Goal: Transaction & Acquisition: Book appointment/travel/reservation

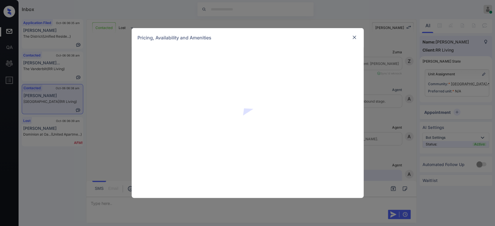
scroll to position [424, 0]
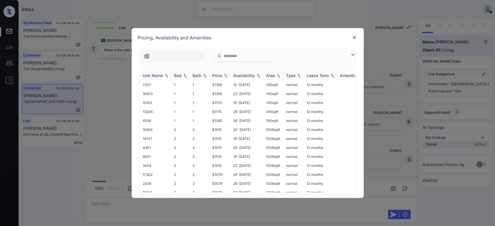
click at [220, 74] on div "Price" at bounding box center [217, 75] width 10 height 5
click at [219, 85] on td "$1175" at bounding box center [220, 84] width 21 height 9
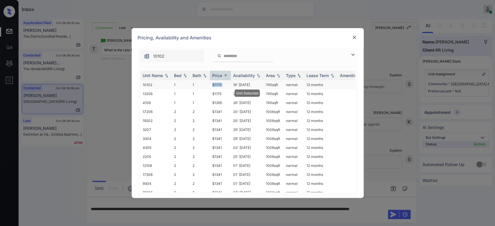
click at [219, 85] on td "$1175" at bounding box center [220, 84] width 21 height 9
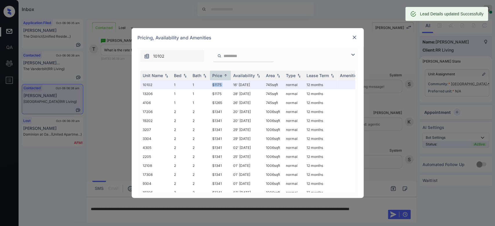
click at [355, 35] on img at bounding box center [354, 37] width 6 height 6
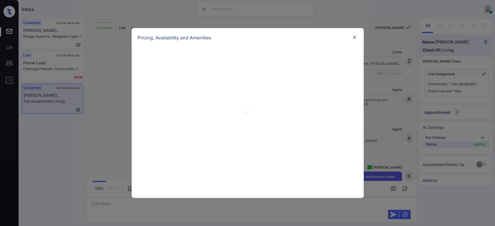
scroll to position [883, 0]
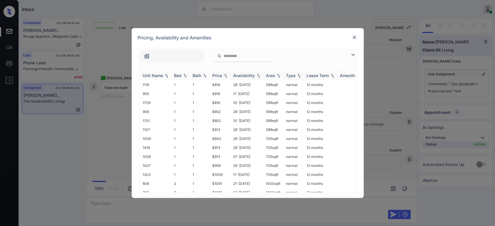
click at [219, 75] on div "Price" at bounding box center [217, 75] width 10 height 5
click at [219, 84] on td "$816" at bounding box center [220, 84] width 21 height 9
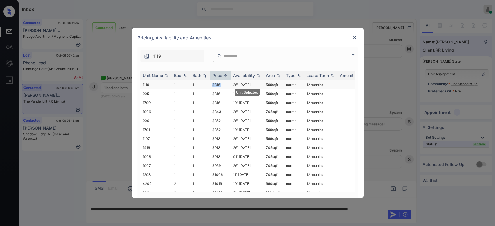
click at [219, 84] on td "$816" at bounding box center [220, 84] width 21 height 9
click at [354, 38] on img at bounding box center [354, 37] width 6 height 6
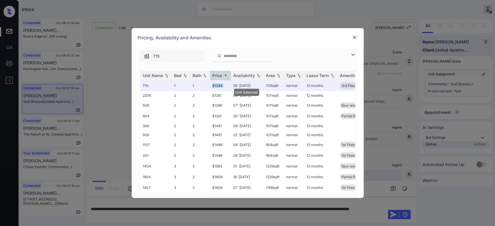
scroll to position [424, 0]
click at [354, 38] on img at bounding box center [354, 37] width 6 height 6
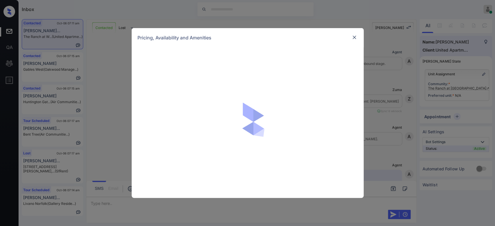
scroll to position [946, 0]
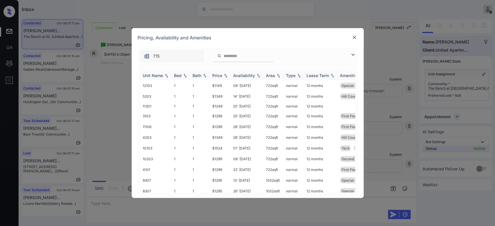
click at [219, 77] on div "Price" at bounding box center [217, 75] width 10 height 5
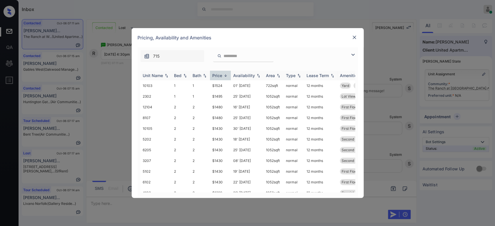
click at [219, 77] on div "Price" at bounding box center [217, 75] width 10 height 5
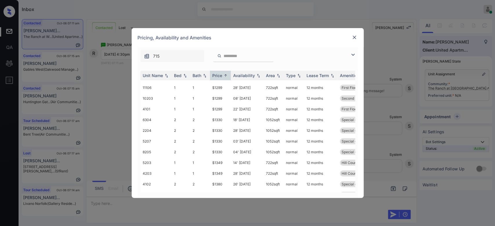
scroll to position [81, 0]
click at [217, 141] on td "$1349" at bounding box center [220, 142] width 21 height 11
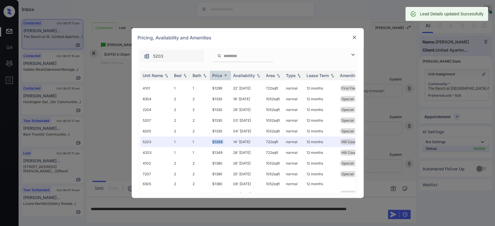
click at [353, 35] on img at bounding box center [354, 37] width 6 height 6
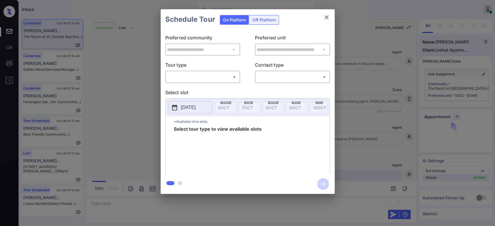
scroll to position [899, 0]
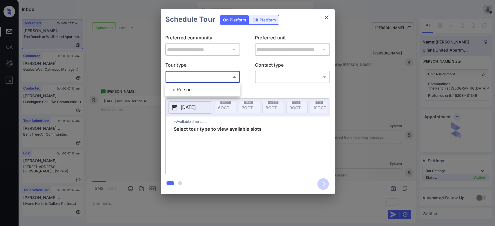
click at [200, 75] on body "Inbox Mukesh Online Set yourself offline Set yourself on break Profile Switch t…" at bounding box center [247, 113] width 495 height 226
click at [176, 93] on li "In Person" at bounding box center [203, 90] width 72 height 10
type input "********"
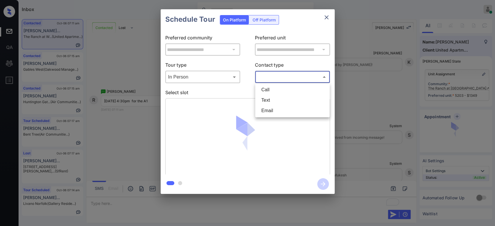
click at [280, 72] on body "Inbox Mukesh Online Set yourself offline Set yourself on break Profile Switch t…" at bounding box center [247, 113] width 495 height 226
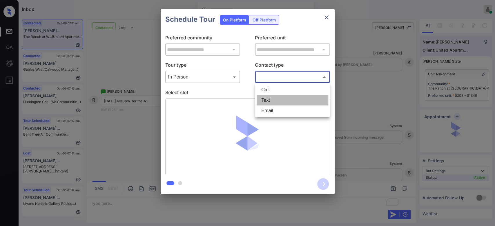
click at [273, 101] on li "Text" at bounding box center [293, 100] width 72 height 10
type input "****"
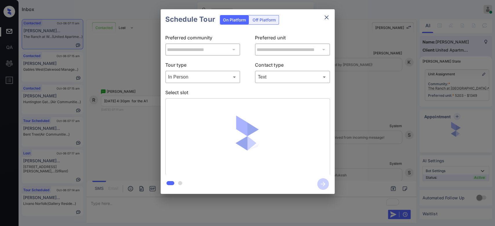
click at [291, 22] on div "Schedule Tour On Platform Off Platform" at bounding box center [248, 19] width 174 height 20
click at [297, 21] on div "Schedule Tour On Platform Off Platform" at bounding box center [248, 19] width 174 height 20
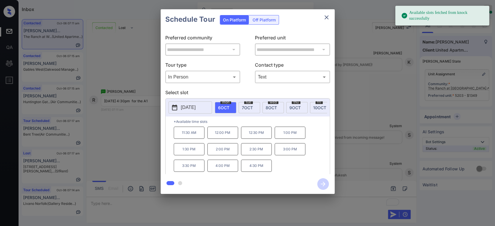
click at [273, 106] on span "8 OCT" at bounding box center [270, 107] width 11 height 5
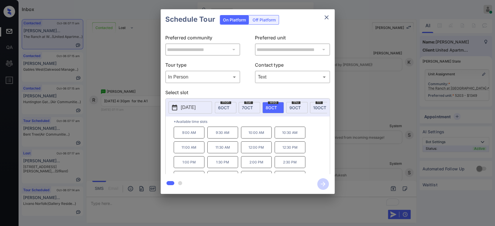
scroll to position [9, 0]
click at [328, 17] on icon "close" at bounding box center [326, 17] width 7 height 7
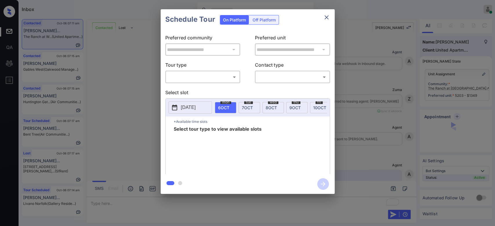
scroll to position [1018, 0]
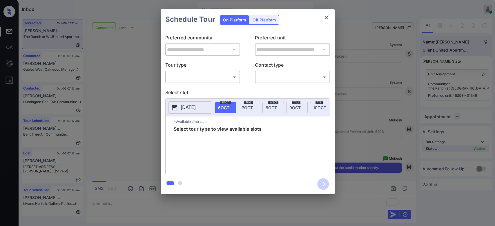
click at [217, 77] on body "Inbox Mukesh Online Set yourself offline Set yourself on break Profile Switch t…" at bounding box center [247, 113] width 495 height 226
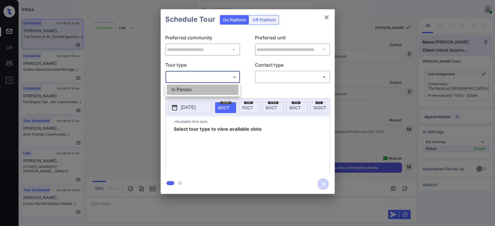
click at [187, 93] on li "In Person" at bounding box center [203, 90] width 72 height 10
type input "********"
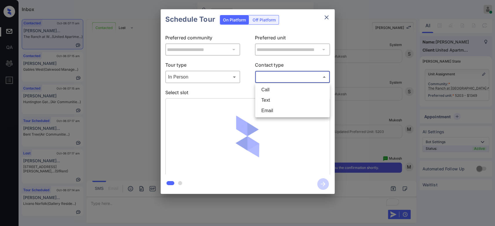
drag, startPoint x: 287, startPoint y: 77, endPoint x: 275, endPoint y: 101, distance: 26.4
click at [275, 101] on body "Inbox Mukesh Online Set yourself offline Set yourself on break Profile Switch t…" at bounding box center [247, 113] width 495 height 226
click at [275, 101] on li "Text" at bounding box center [293, 100] width 72 height 10
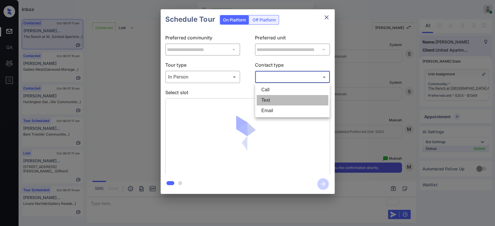
type input "****"
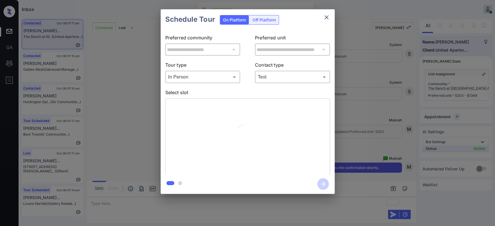
click at [285, 17] on div "Schedule Tour On Platform Off Platform" at bounding box center [248, 19] width 174 height 20
click at [294, 19] on div "Schedule Tour On Platform Off Platform" at bounding box center [248, 19] width 174 height 20
click at [302, 21] on div "Schedule Tour On Platform Off Platform" at bounding box center [248, 19] width 174 height 20
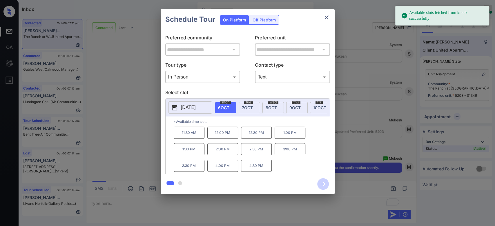
click at [283, 21] on div "Schedule Tour On Platform Off Platform" at bounding box center [248, 19] width 174 height 20
click at [268, 108] on span "8 OCT" at bounding box center [270, 107] width 11 height 5
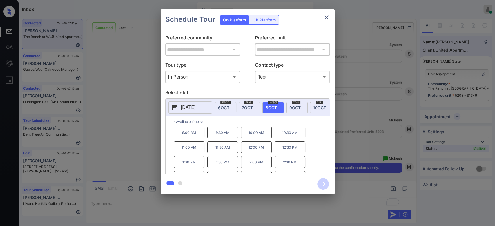
scroll to position [9, 0]
click at [292, 174] on div at bounding box center [248, 184] width 174 height 20
click at [291, 166] on p "4:30 PM" at bounding box center [289, 168] width 31 height 12
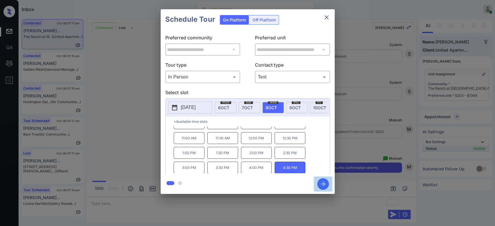
click at [323, 181] on icon "button" at bounding box center [323, 184] width 12 height 12
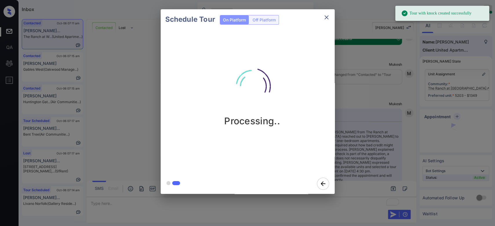
scroll to position [1184, 0]
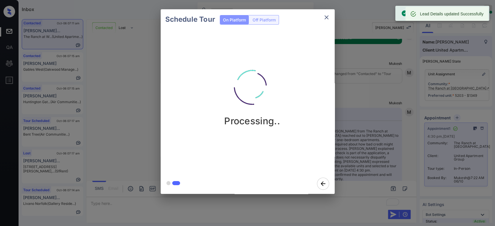
click at [359, 77] on div "Schedule Tour On Platform Off Platform Processing.." at bounding box center [247, 101] width 495 height 203
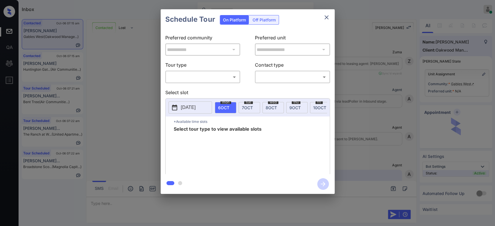
scroll to position [1787, 0]
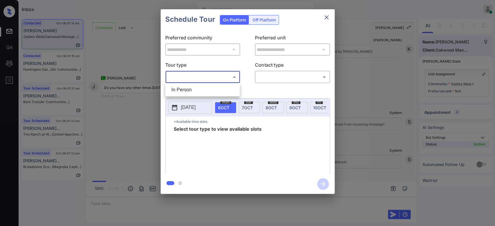
click at [214, 76] on body "Inbox Mukesh Online Set yourself offline Set yourself on break Profile Switch t…" at bounding box center [247, 113] width 495 height 226
click at [192, 90] on li "In Person" at bounding box center [203, 90] width 72 height 10
type input "********"
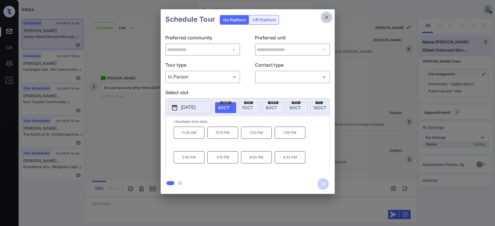
click at [325, 15] on icon "close" at bounding box center [326, 17] width 7 height 7
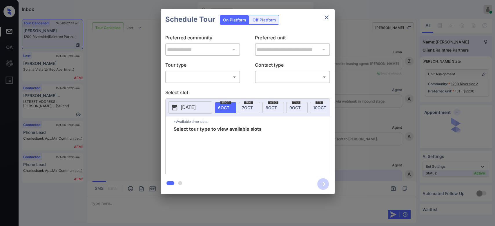
scroll to position [1605, 0]
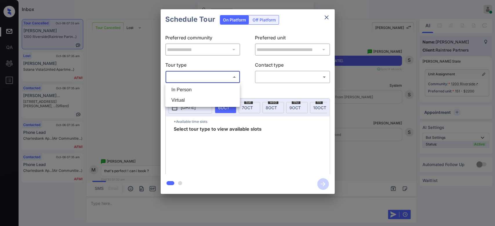
click at [184, 79] on body "Inbox Mukesh Online Set yourself offline Set yourself on break Profile Switch t…" at bounding box center [247, 113] width 495 height 226
click at [182, 86] on li "In Person" at bounding box center [203, 90] width 72 height 10
type input "********"
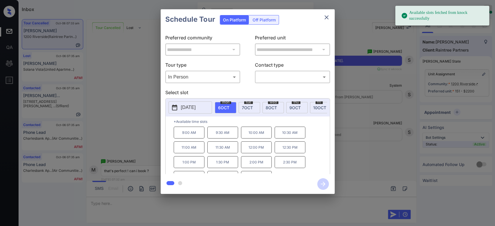
click at [246, 109] on span "7 OCT" at bounding box center [247, 107] width 11 height 5
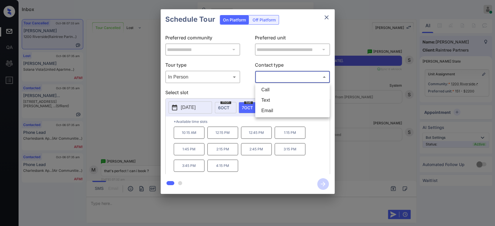
click at [285, 72] on body "Inbox Mukesh Online Set yourself offline Set yourself on break Profile Switch t…" at bounding box center [247, 113] width 495 height 226
click at [271, 103] on li "Text" at bounding box center [293, 100] width 72 height 10
type input "****"
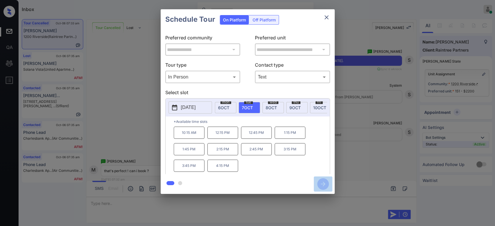
click at [321, 184] on icon "button" at bounding box center [323, 184] width 5 height 5
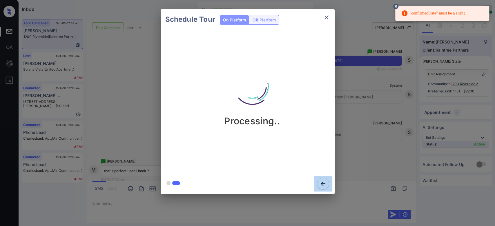
click at [319, 178] on icon "button" at bounding box center [323, 184] width 12 height 12
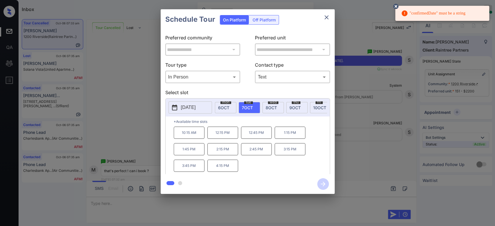
click at [288, 153] on p "3:15 PM" at bounding box center [289, 149] width 31 height 12
click at [322, 187] on icon "button" at bounding box center [323, 184] width 12 height 12
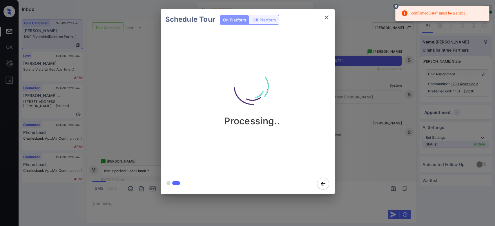
click at [396, 4] on icon at bounding box center [395, 6] width 5 height 5
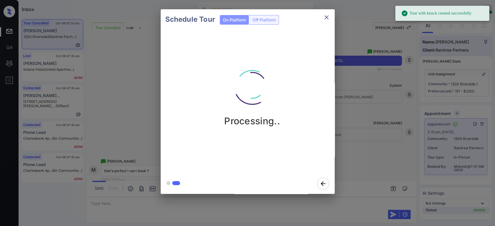
click at [379, 81] on div "Schedule Tour On Platform Off Platform Processing.." at bounding box center [247, 101] width 495 height 203
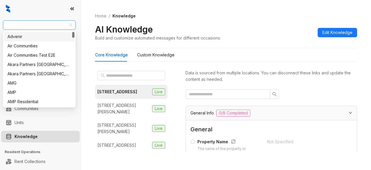
click at [56, 25] on span "Unified Residential" at bounding box center [39, 25] width 66 height 9
type input "**"
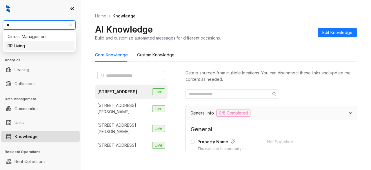
click at [21, 46] on div "RR Living" at bounding box center [39, 46] width 63 height 6
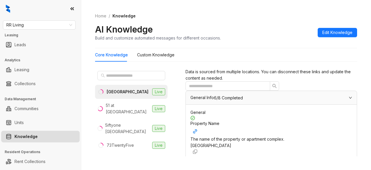
click at [154, 92] on span "Live" at bounding box center [158, 91] width 13 height 7
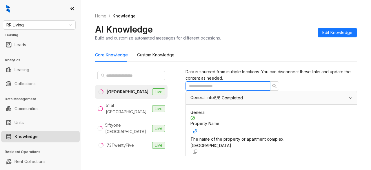
click at [245, 89] on input "text" at bounding box center [225, 86] width 73 height 6
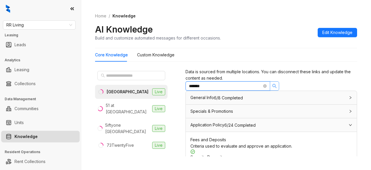
click at [272, 88] on icon "search" at bounding box center [274, 85] width 5 height 5
type input "*******"
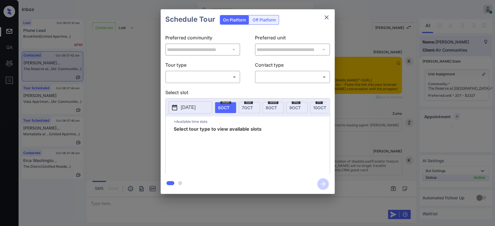
scroll to position [557, 0]
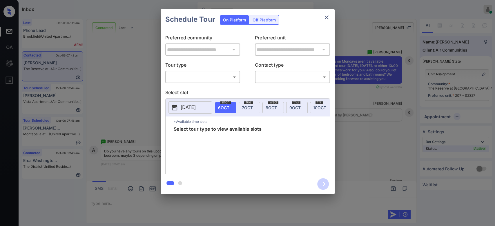
click at [228, 75] on body "Inbox Mukesh Online Set yourself offline Set yourself on break Profile Switch t…" at bounding box center [247, 113] width 495 height 226
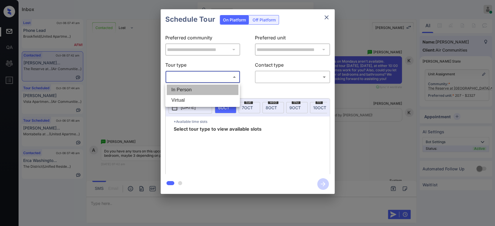
click at [188, 92] on li "In Person" at bounding box center [203, 90] width 72 height 10
type input "********"
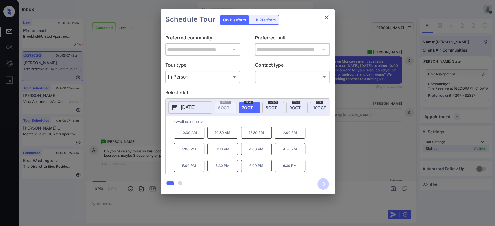
click at [196, 108] on p "2025-10-07" at bounding box center [188, 107] width 15 height 7
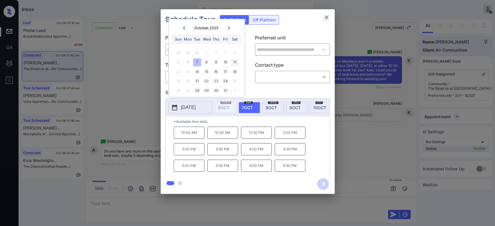
click at [234, 63] on div "11" at bounding box center [235, 62] width 8 height 8
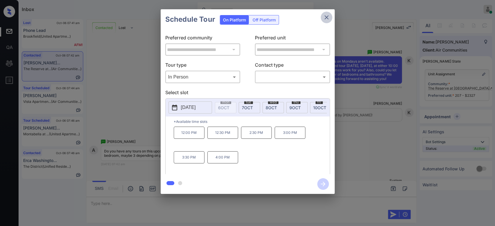
click at [327, 16] on icon "close" at bounding box center [326, 17] width 4 height 4
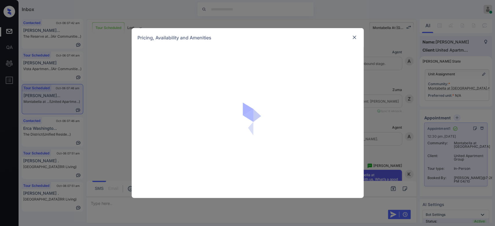
scroll to position [1518, 0]
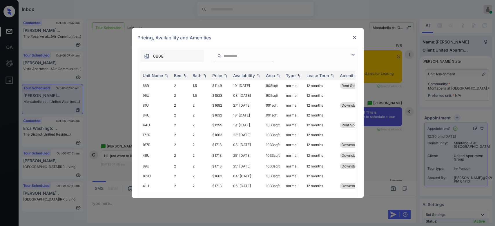
click at [233, 57] on input "search" at bounding box center [247, 56] width 48 height 5
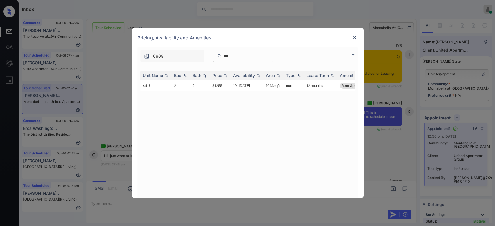
type input "***"
click at [355, 36] on img at bounding box center [354, 37] width 6 height 6
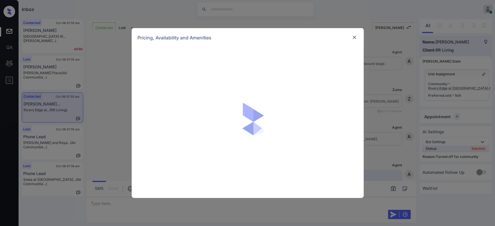
scroll to position [471, 0]
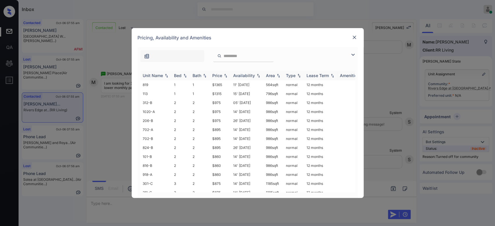
click at [218, 76] on div "Price" at bounding box center [217, 75] width 10 height 5
click at [218, 82] on td "$770" at bounding box center [220, 84] width 21 height 9
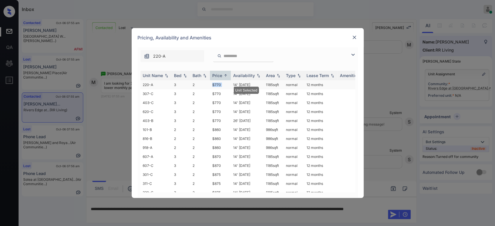
click at [218, 82] on td "$770" at bounding box center [220, 84] width 21 height 9
click at [355, 36] on img at bounding box center [354, 37] width 6 height 6
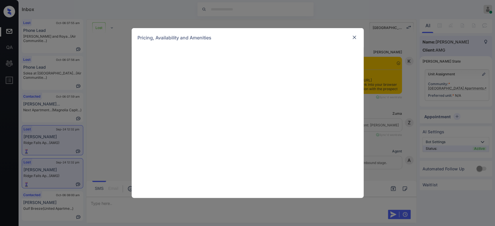
scroll to position [2154, 0]
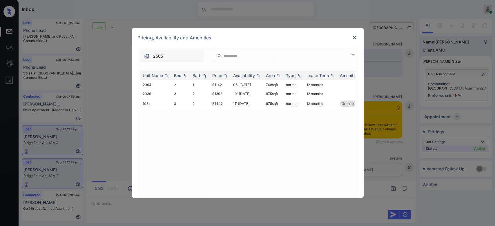
click at [354, 39] on img at bounding box center [354, 37] width 6 height 6
